Goal: Task Accomplishment & Management: Manage account settings

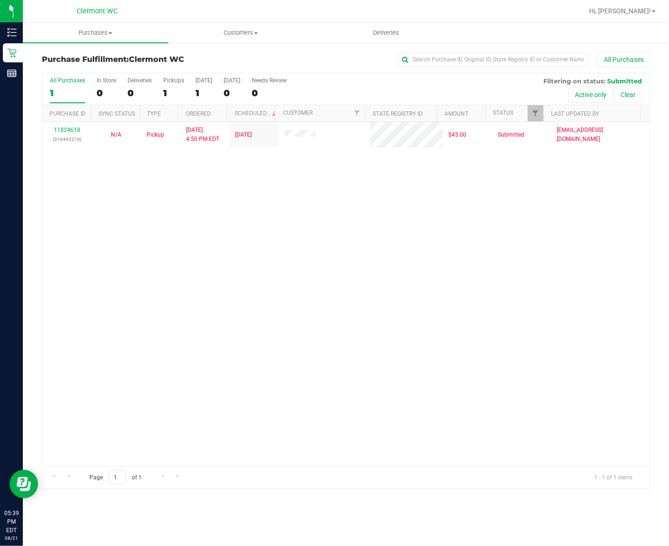
click at [445, 239] on div "11824618 (316442219) N/A Pickup [DATE] 4:50 PM EDT 8/21/2025 $45.00 Submitted […" at bounding box center [345, 294] width 607 height 344
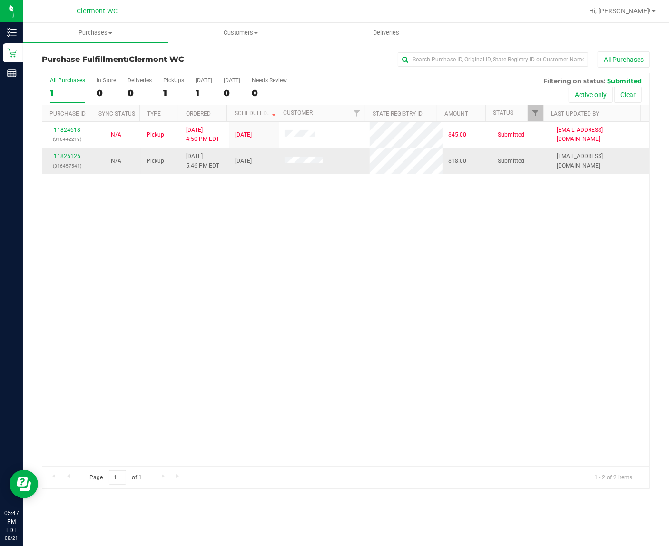
click at [54, 159] on link "11825125" at bounding box center [67, 156] width 27 height 7
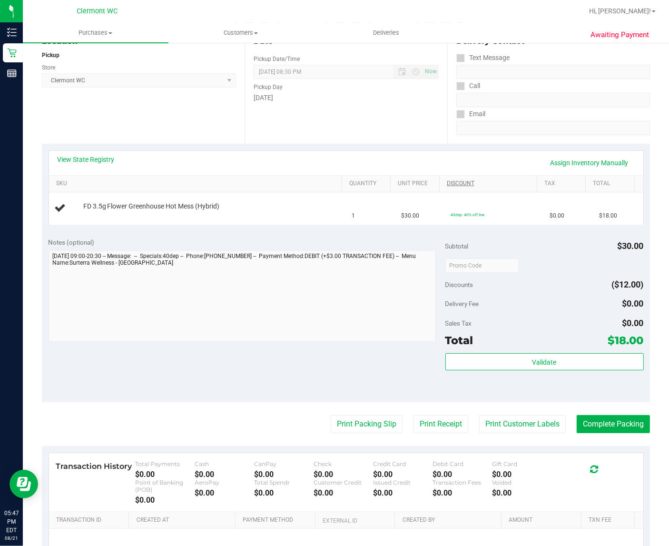
scroll to position [119, 0]
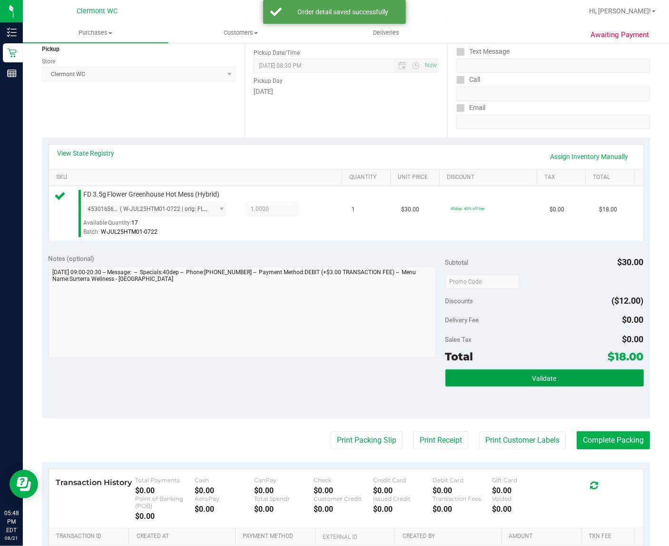
click at [555, 385] on button "Validate" at bounding box center [544, 377] width 198 height 17
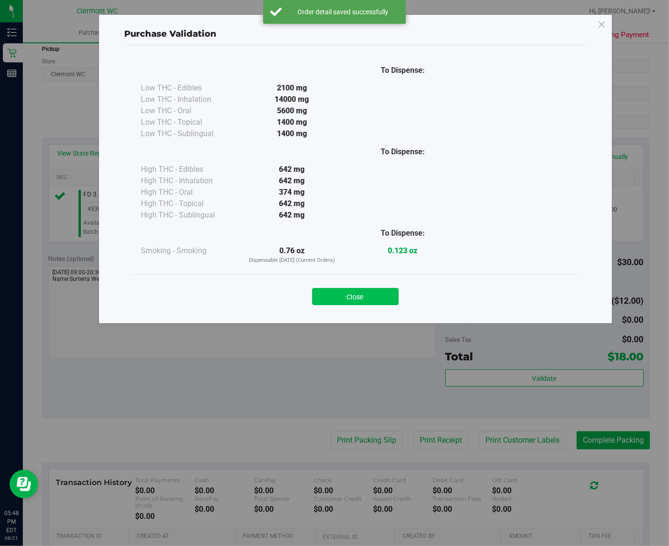
click at [378, 291] on button "Close" at bounding box center [355, 296] width 87 height 17
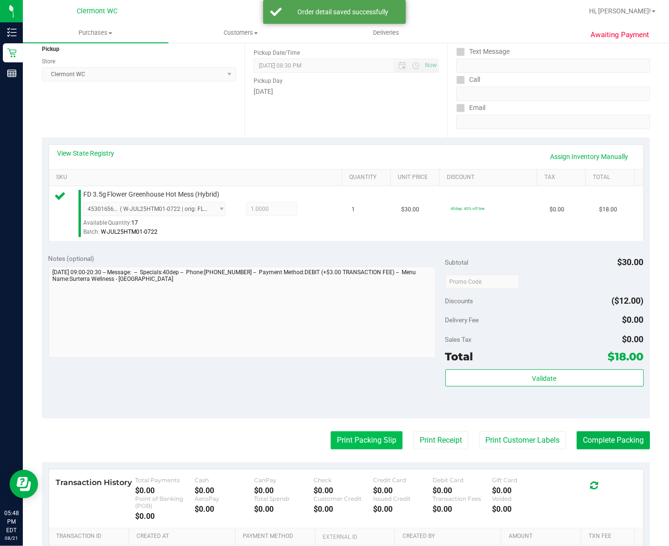
click at [362, 449] on button "Print Packing Slip" at bounding box center [367, 440] width 72 height 18
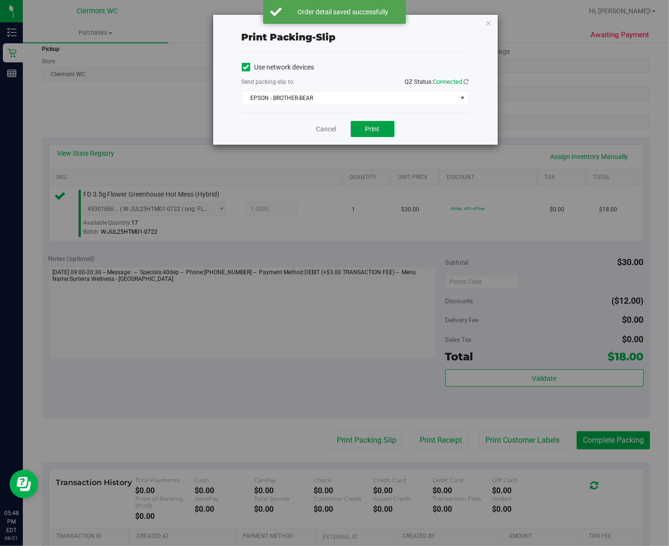
click at [389, 129] on button "Print" at bounding box center [373, 129] width 44 height 16
click at [324, 128] on link "Cancel" at bounding box center [326, 129] width 20 height 10
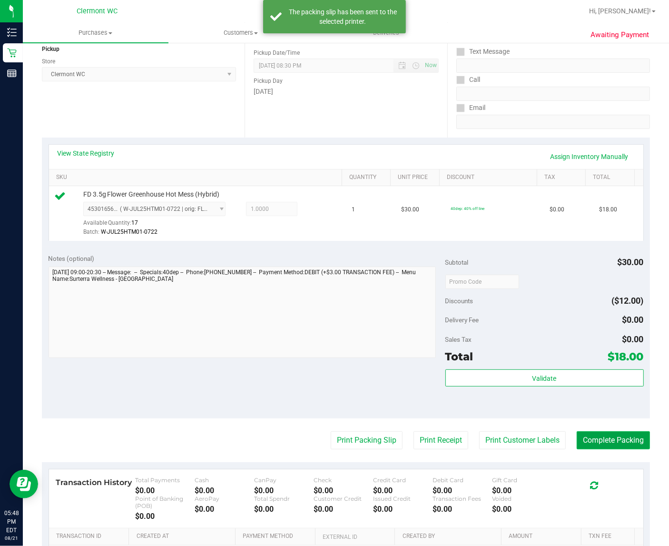
click at [629, 448] on button "Complete Packing" at bounding box center [613, 440] width 73 height 18
